Goal: Check status: Check status

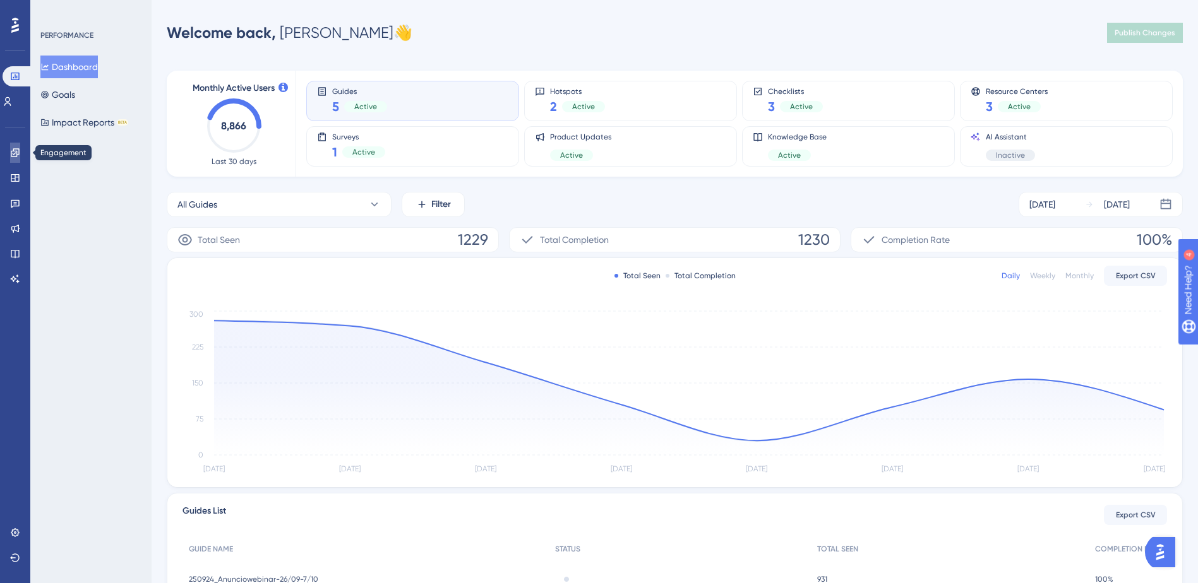
click at [17, 162] on link at bounding box center [15, 153] width 10 height 20
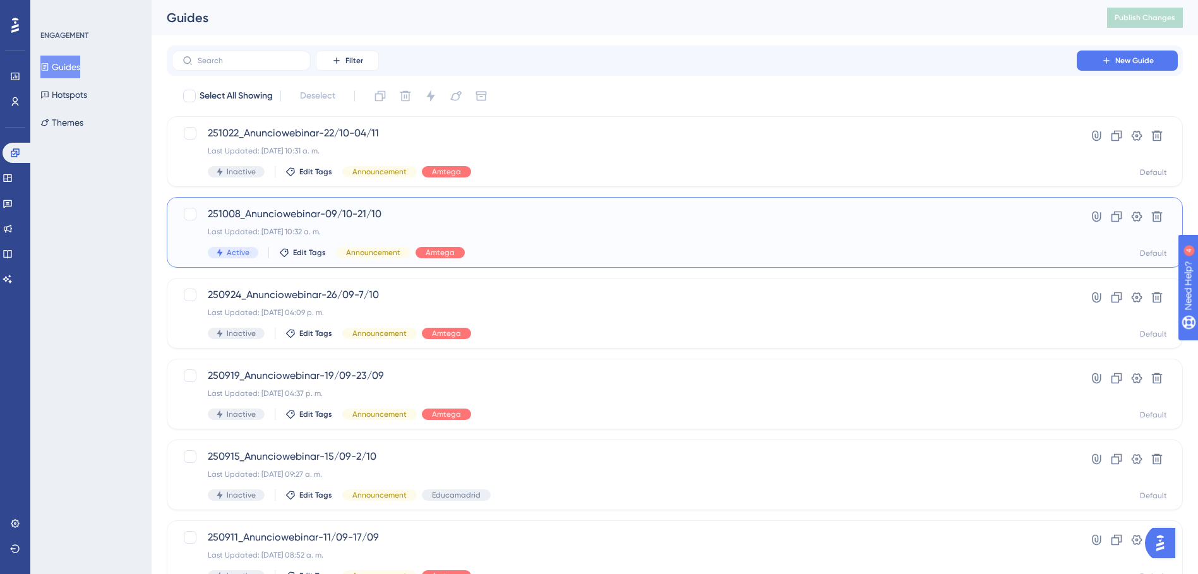
click at [296, 207] on span "251008_Anunciowebinar-09/10-21/10" at bounding box center [624, 213] width 833 height 15
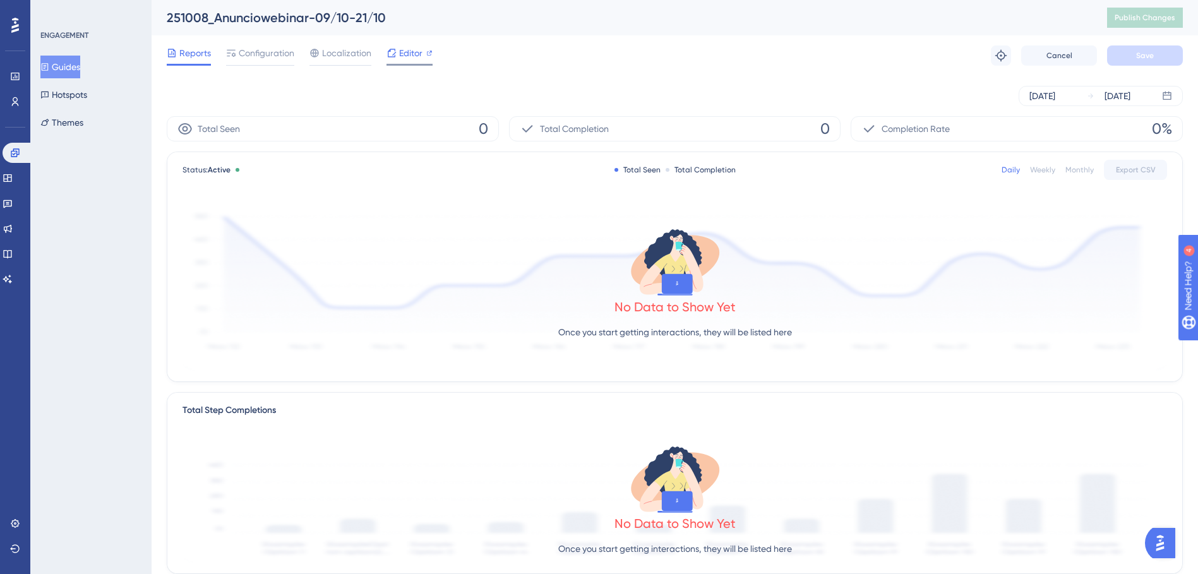
click at [400, 47] on span "Editor" at bounding box center [410, 52] width 23 height 15
